Goal: Information Seeking & Learning: Learn about a topic

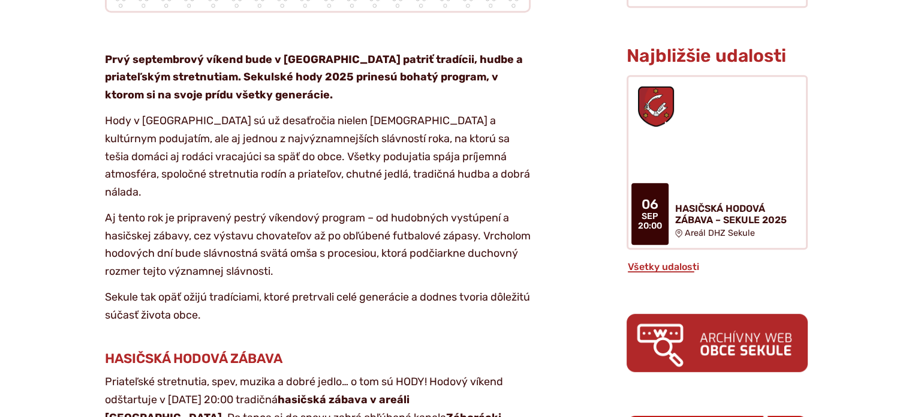
scroll to position [659, 0]
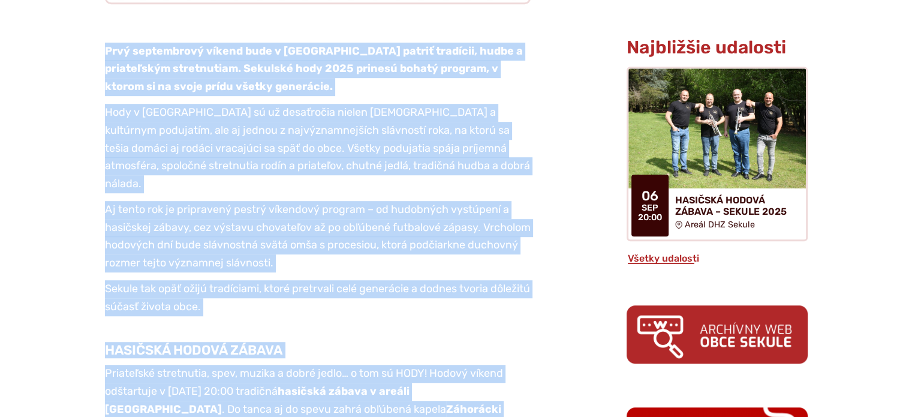
drag, startPoint x: 102, startPoint y: 16, endPoint x: 293, endPoint y: 381, distance: 411.2
copy article "Lore ipsumdolors ametco adip e Seddoeius tempor incididu, utlab e doloremagna a…"
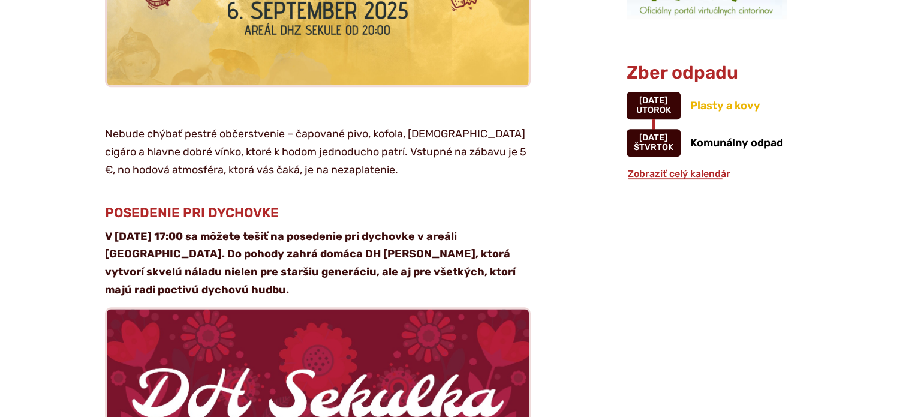
scroll to position [1319, 0]
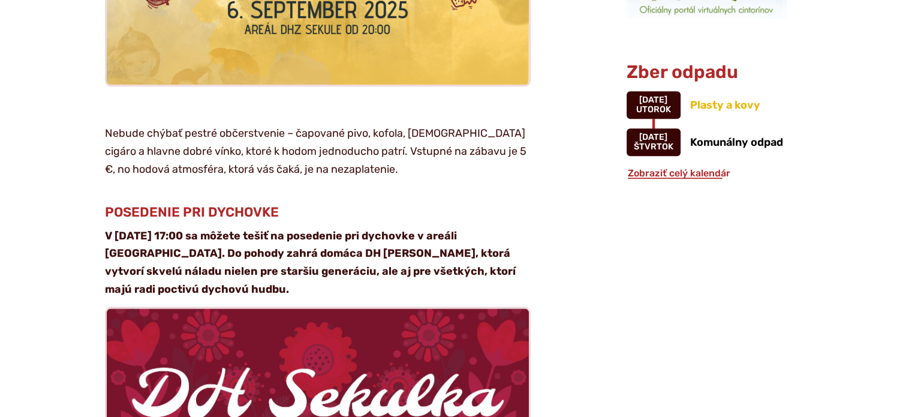
drag, startPoint x: 105, startPoint y: 81, endPoint x: 218, endPoint y: 236, distance: 191.5
copy article "Nebude chýbať pestré občerstvenie – čapované pivo, kofola, [DEMOGRAPHIC_DATA] c…"
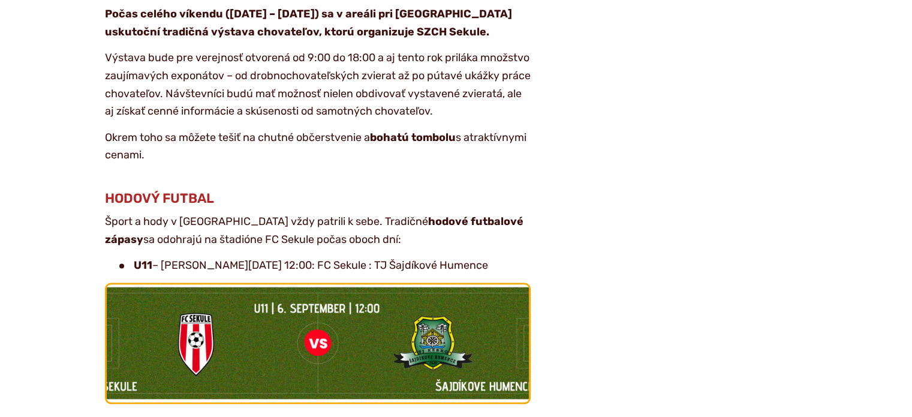
scroll to position [1923, 0]
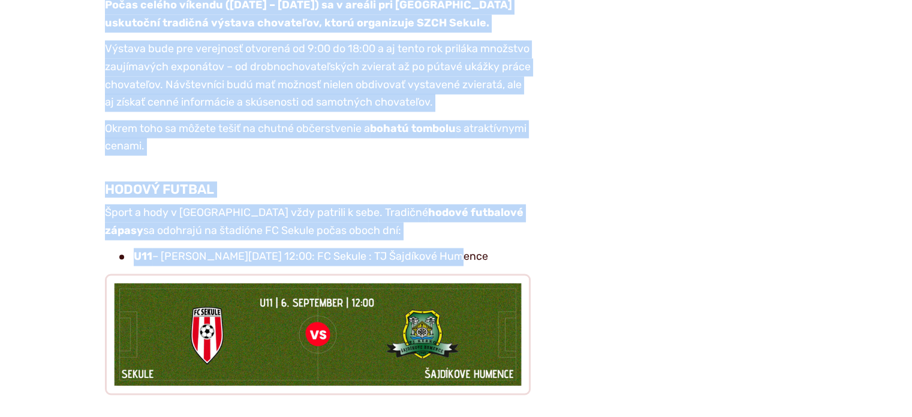
drag, startPoint x: 105, startPoint y: 116, endPoint x: 469, endPoint y: 196, distance: 373.1
click at [470, 210] on article "Kategória Kultúra Pozvánka Prvý septembrový víkend bude v [GEOGRAPHIC_DATA] pat…" at bounding box center [327, 143] width 560 height 3408
copy article "Loremipsu dolors ametcon adipisc elitsedd eiusmod temporin u laboreetd m aliqua…"
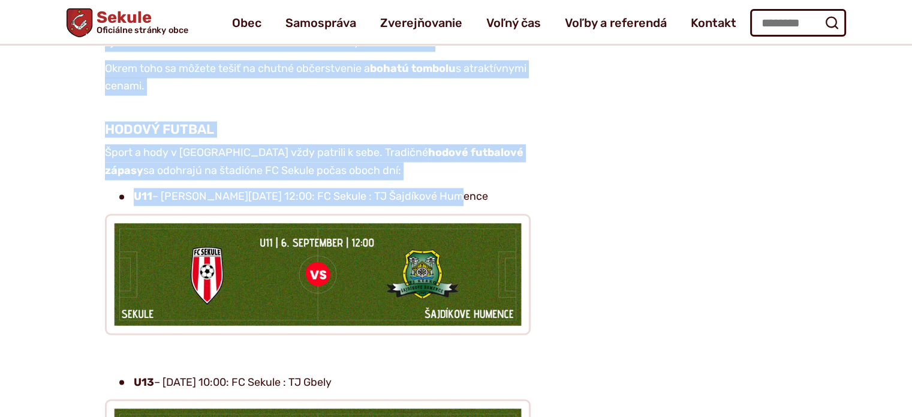
scroll to position [2043, 0]
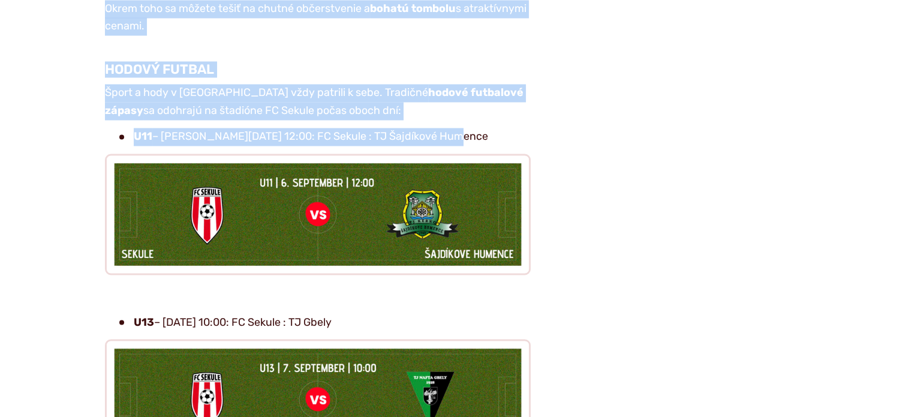
drag, startPoint x: 364, startPoint y: 270, endPoint x: 115, endPoint y: 248, distance: 250.3
click at [119, 313] on li "U13 – [DATE] 10:00: FC Sekule : TJ Gbely" at bounding box center [324, 322] width 411 height 18
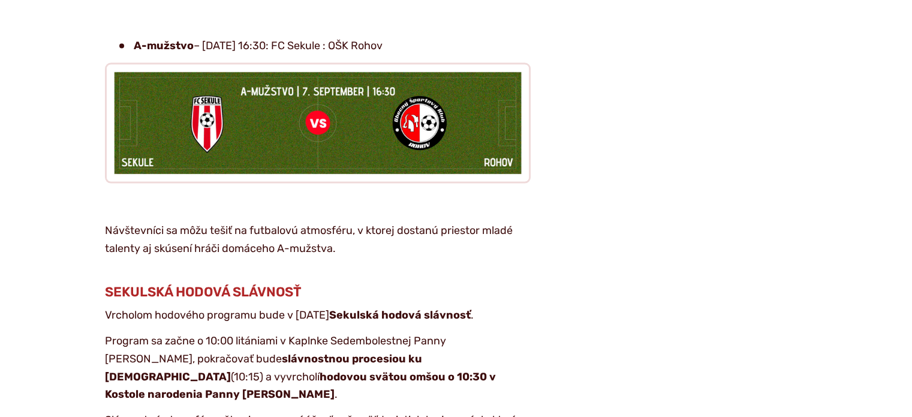
scroll to position [2523, 0]
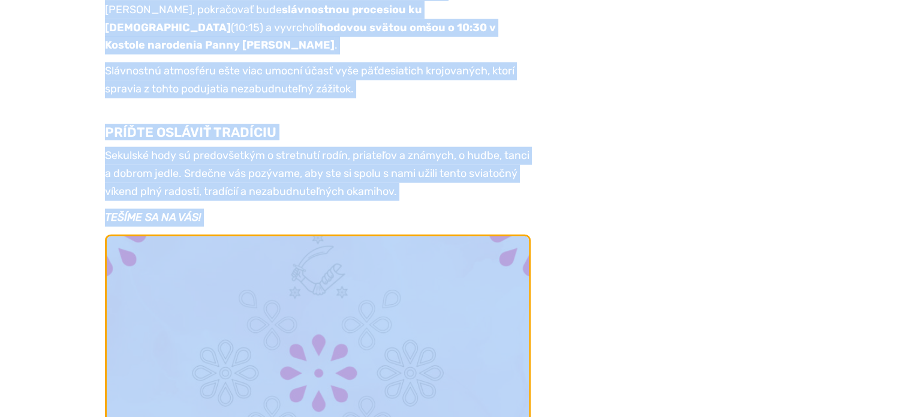
scroll to position [2855, 0]
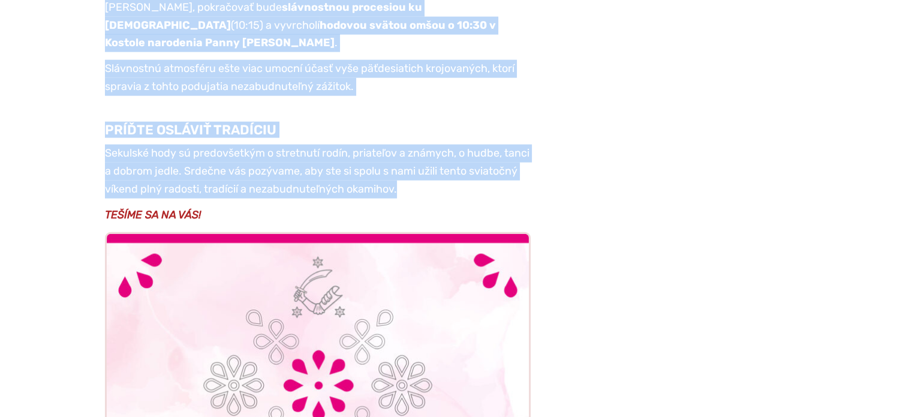
drag, startPoint x: 97, startPoint y: 156, endPoint x: 450, endPoint y: 138, distance: 353.5
copy article "Návštevníci sa môžu tešiť na futbalovú atmosféru, v ktorej dostanú priestor mla…"
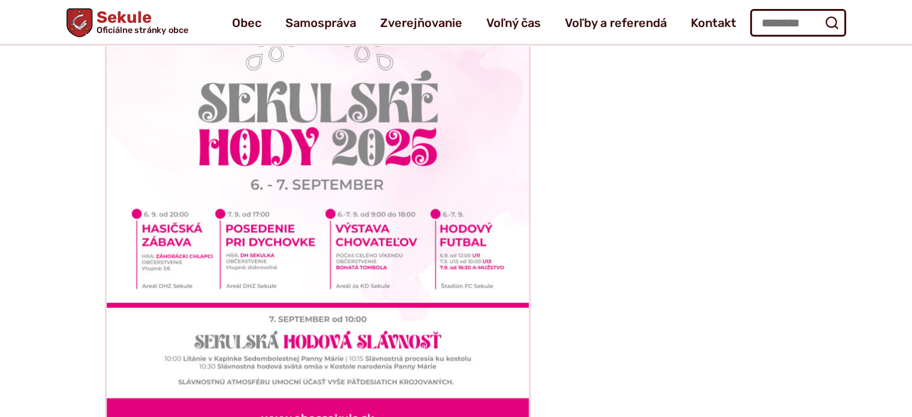
scroll to position [3214, 0]
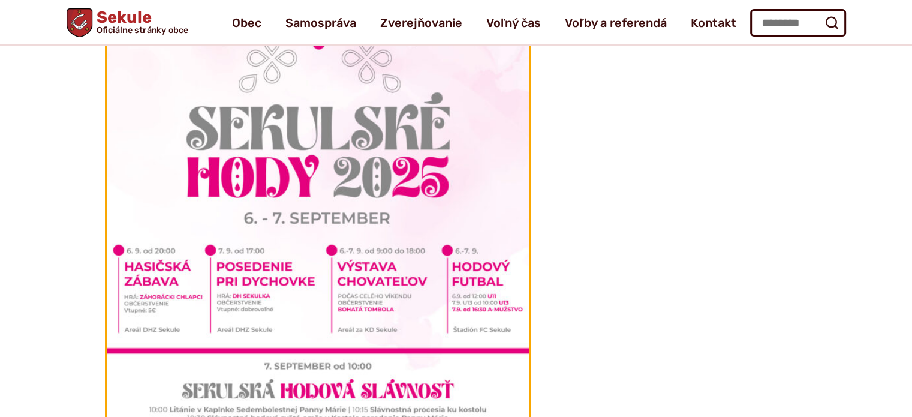
click at [325, 167] on img at bounding box center [317, 172] width 464 height 656
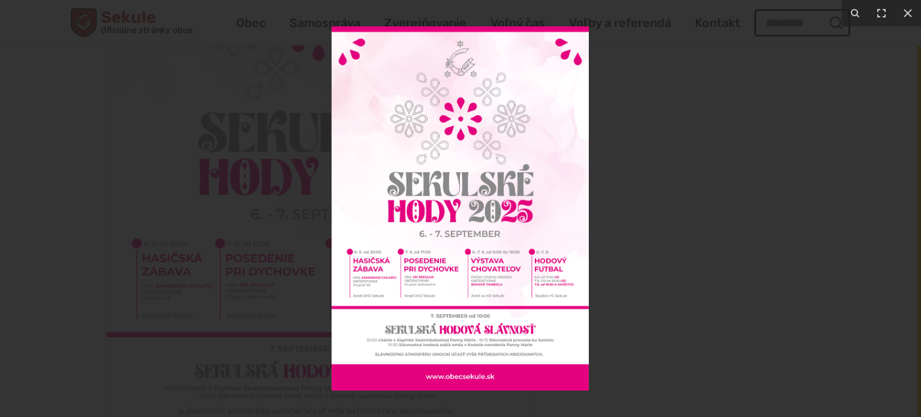
click at [626, 62] on div at bounding box center [460, 208] width 921 height 417
